Goal: Task Accomplishment & Management: Complete application form

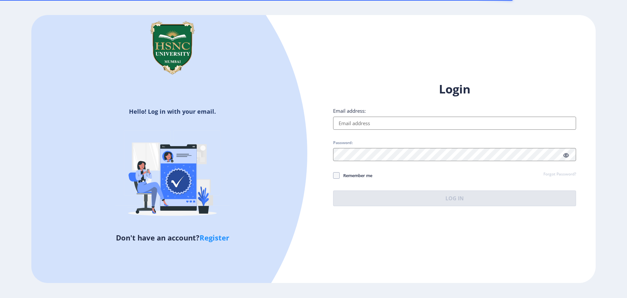
click at [377, 128] on input "Email address:" at bounding box center [454, 123] width 243 height 13
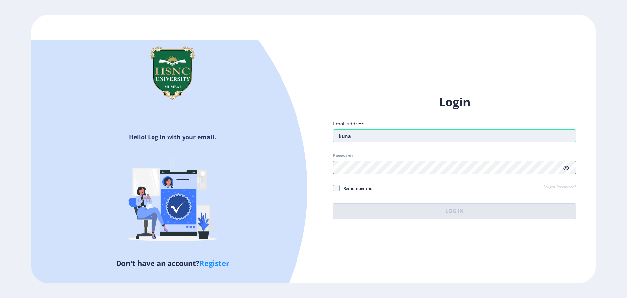
type input "[EMAIL_ADDRESS][DOMAIN_NAME]"
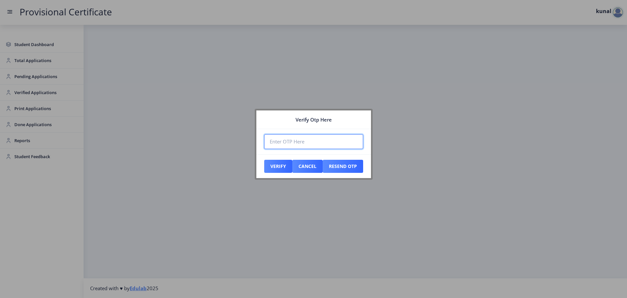
paste input "035104"
type input "035104"
click at [264, 167] on nb-card-footer "Verify Cancel Resend Otp" at bounding box center [313, 166] width 115 height 24
click at [268, 166] on button "Verify" at bounding box center [278, 166] width 28 height 13
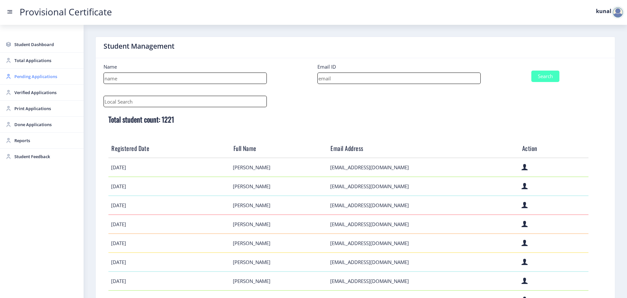
click at [50, 81] on link "Pending Applications" at bounding box center [42, 77] width 84 height 16
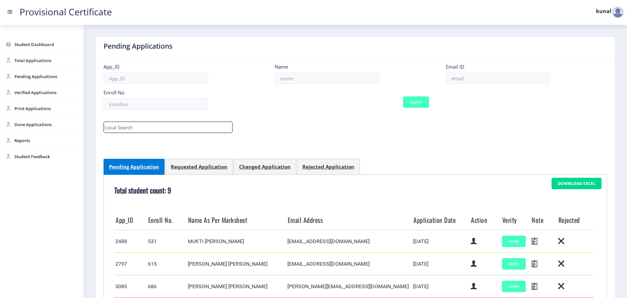
scroll to position [108, 0]
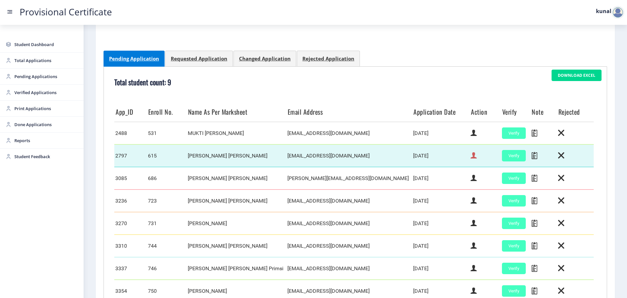
click at [470, 159] on icon at bounding box center [473, 155] width 6 height 8
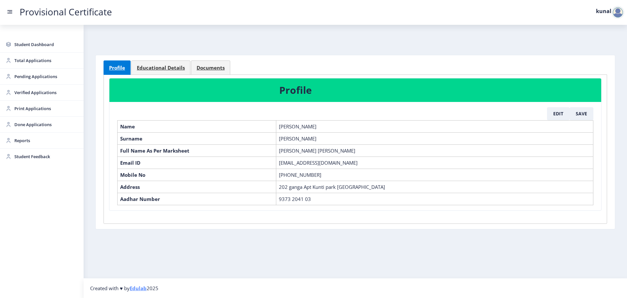
click at [147, 59] on nb-card-body "Profile Educational Details Documents Profile Edit Save Name [PERSON_NAME] Surn…" at bounding box center [355, 142] width 519 height 174
click at [151, 69] on span "Educational Details" at bounding box center [161, 67] width 48 height 5
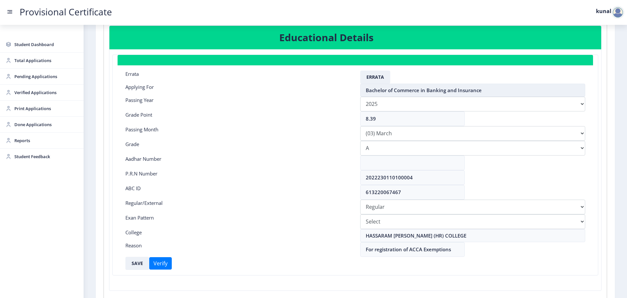
scroll to position [53, 0]
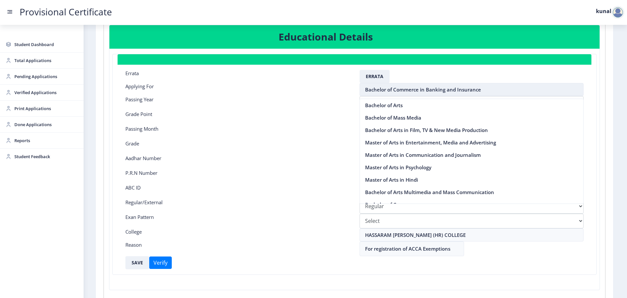
click at [400, 93] on input "Bachelor of Commerce in Banking and Insurance" at bounding box center [471, 89] width 224 height 13
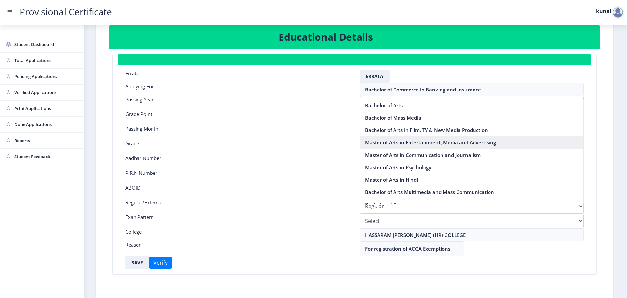
scroll to position [103, 0]
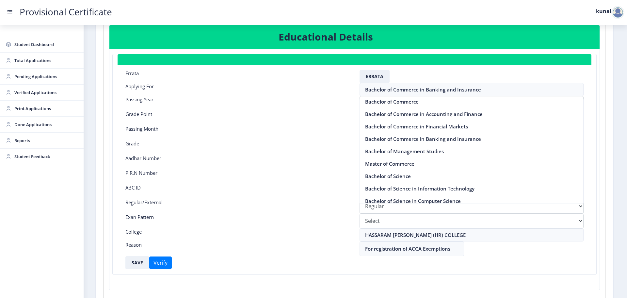
click at [309, 188] on div "ABC ID" at bounding box center [237, 191] width 234 height 15
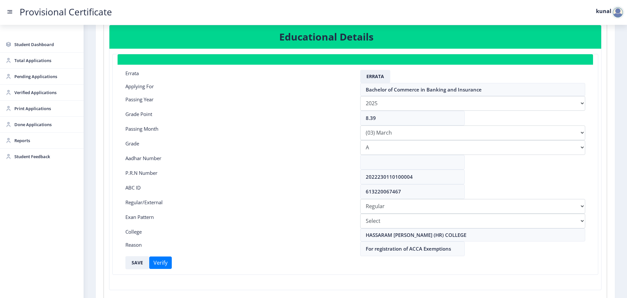
scroll to position [0, 0]
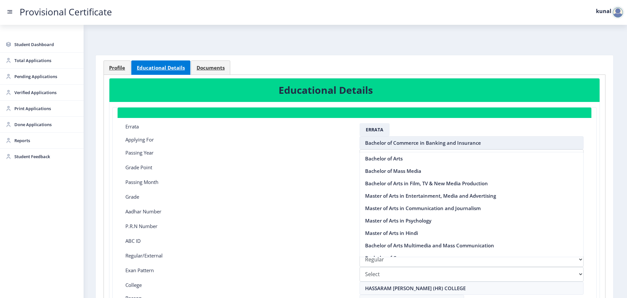
click at [406, 143] on input "Bachelor of Commerce in Banking and Insurance" at bounding box center [471, 142] width 224 height 13
click at [617, 13] on div at bounding box center [617, 12] width 13 height 13
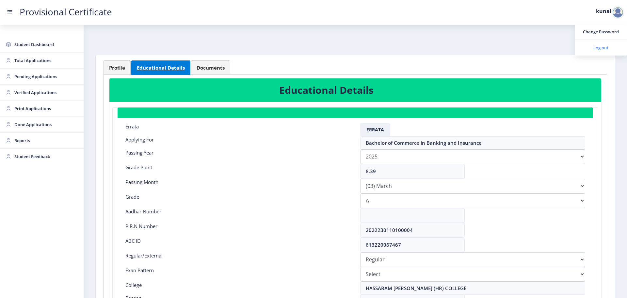
click at [601, 45] on span "Log out" at bounding box center [601, 48] width 42 height 8
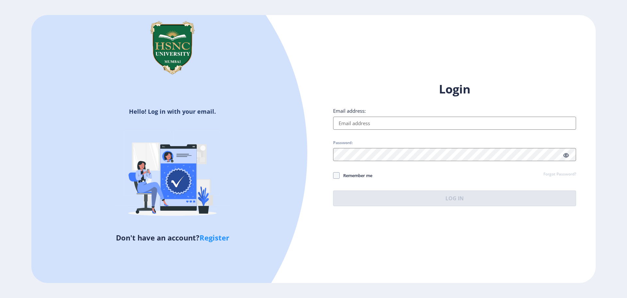
click at [213, 237] on link "Register" at bounding box center [214, 237] width 30 height 10
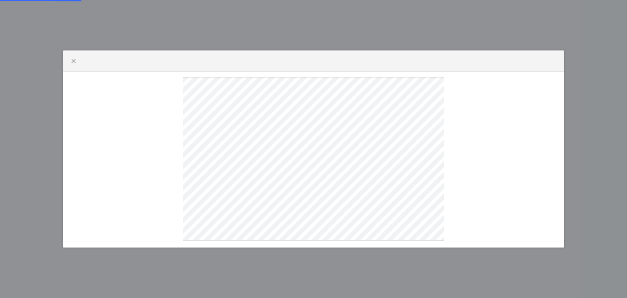
select select
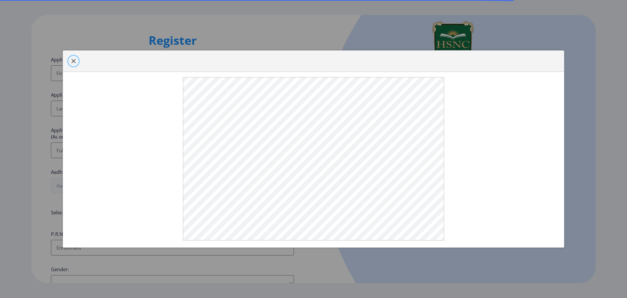
click at [75, 59] on span "button" at bounding box center [73, 60] width 5 height 5
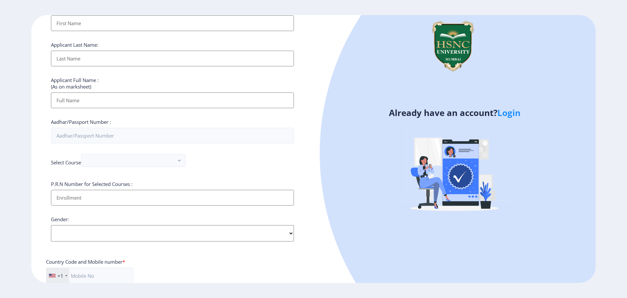
scroll to position [50, 0]
click at [124, 168] on nb-select at bounding box center [133, 161] width 104 height 16
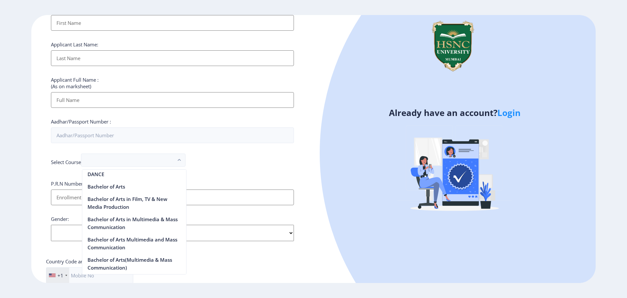
scroll to position [88, 0]
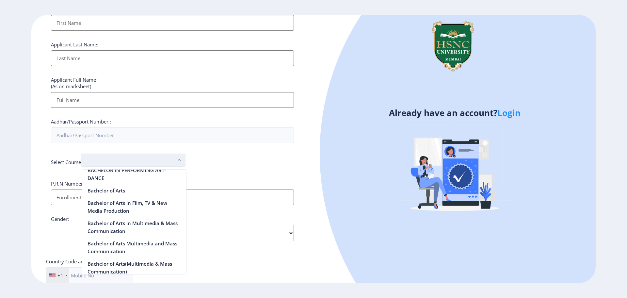
click at [129, 157] on button "button" at bounding box center [133, 159] width 104 height 13
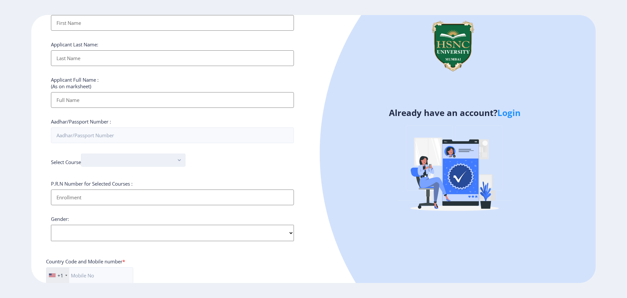
click at [127, 155] on button "button" at bounding box center [133, 159] width 104 height 13
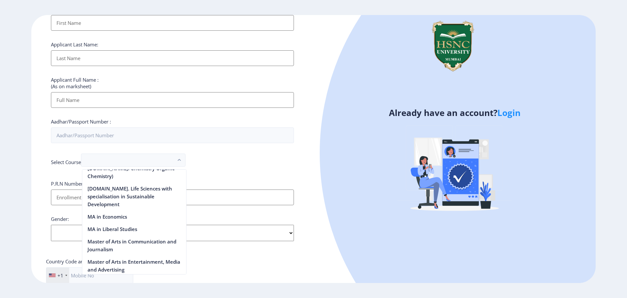
scroll to position [1190, 0]
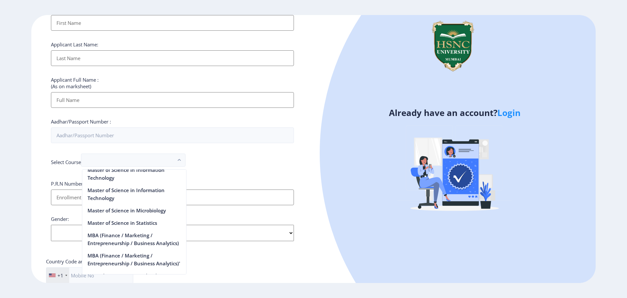
click at [233, 178] on div "Applicant First Name: Applicant Last Name: Applicant Full Name : (As on markshe…" at bounding box center [172, 198] width 243 height 385
